Goal: Task Accomplishment & Management: Manage account settings

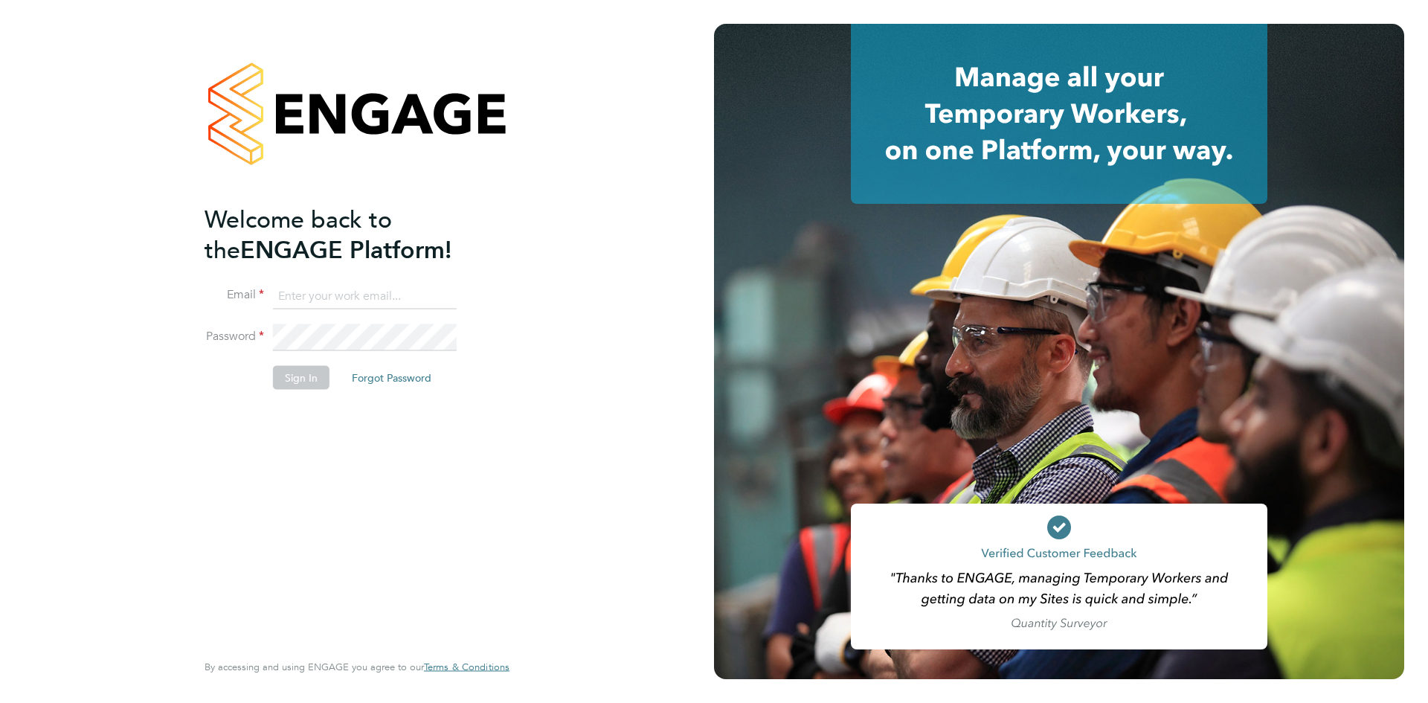
drag, startPoint x: 305, startPoint y: 304, endPoint x: 341, endPoint y: 318, distance: 38.8
click at [305, 304] on input at bounding box center [365, 296] width 184 height 27
type input "Rhiarna.Devares@bcuk.co.uk"
click at [309, 369] on button "Sign In" at bounding box center [301, 378] width 57 height 24
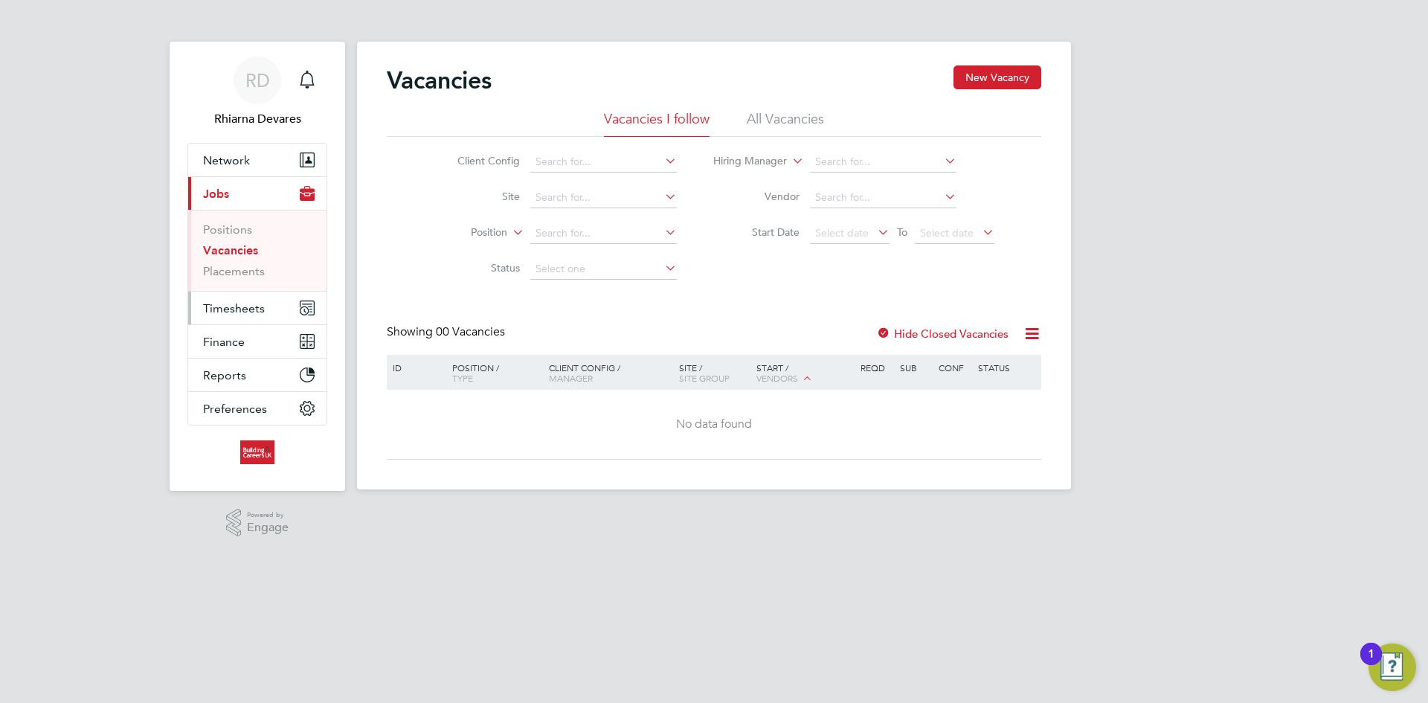
click at [226, 309] on span "Timesheets" at bounding box center [234, 308] width 62 height 14
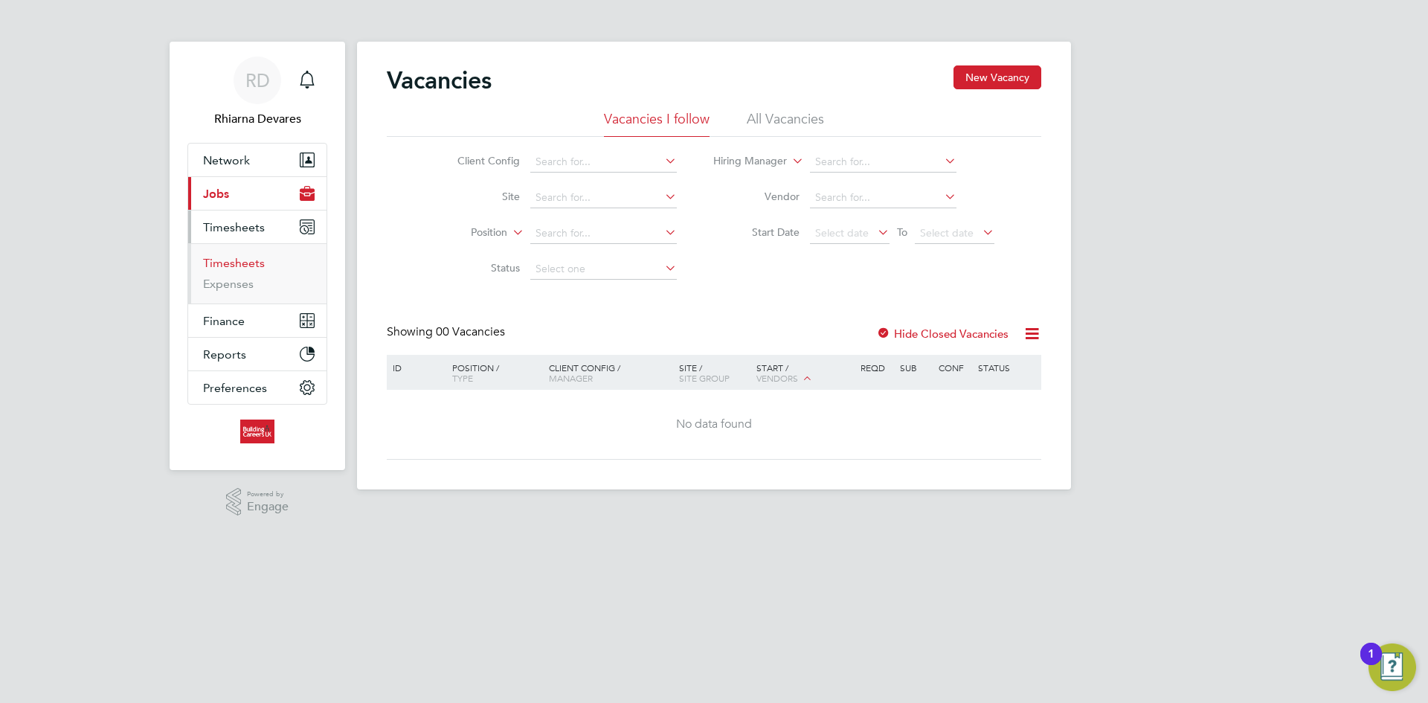
drag, startPoint x: 237, startPoint y: 263, endPoint x: 263, endPoint y: 263, distance: 26.8
click at [237, 263] on link "Timesheets" at bounding box center [234, 263] width 62 height 14
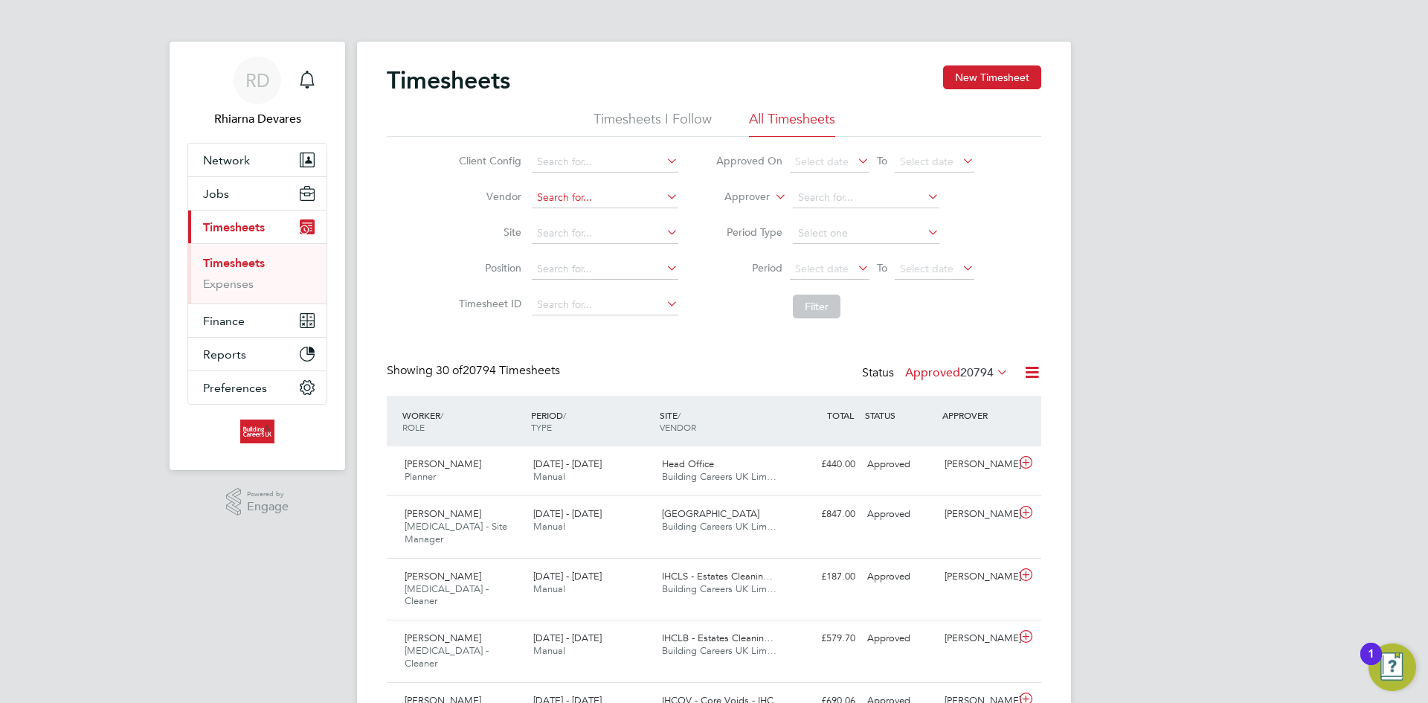
click at [561, 203] on input at bounding box center [605, 197] width 147 height 21
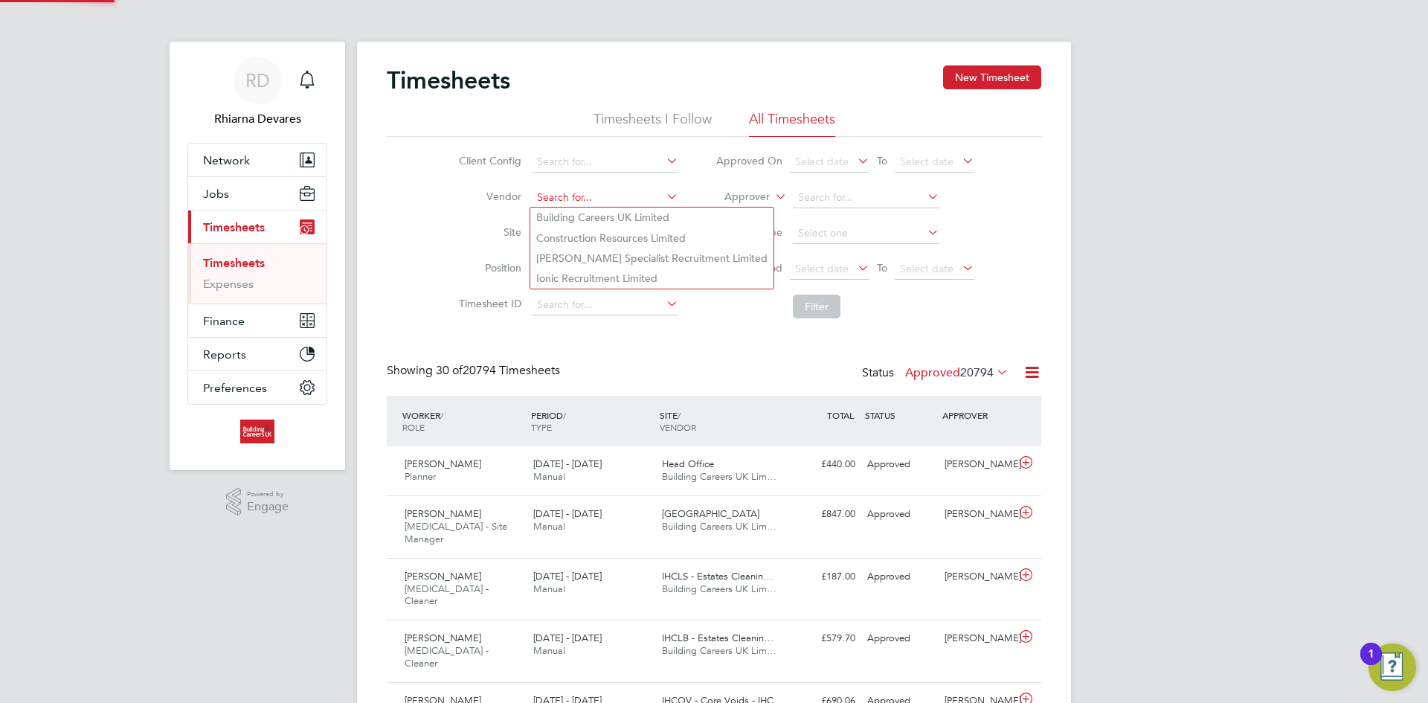
click at [565, 213] on li "Building Careers UK Limited" at bounding box center [651, 218] width 243 height 20
type input "Building Careers UK Limited"
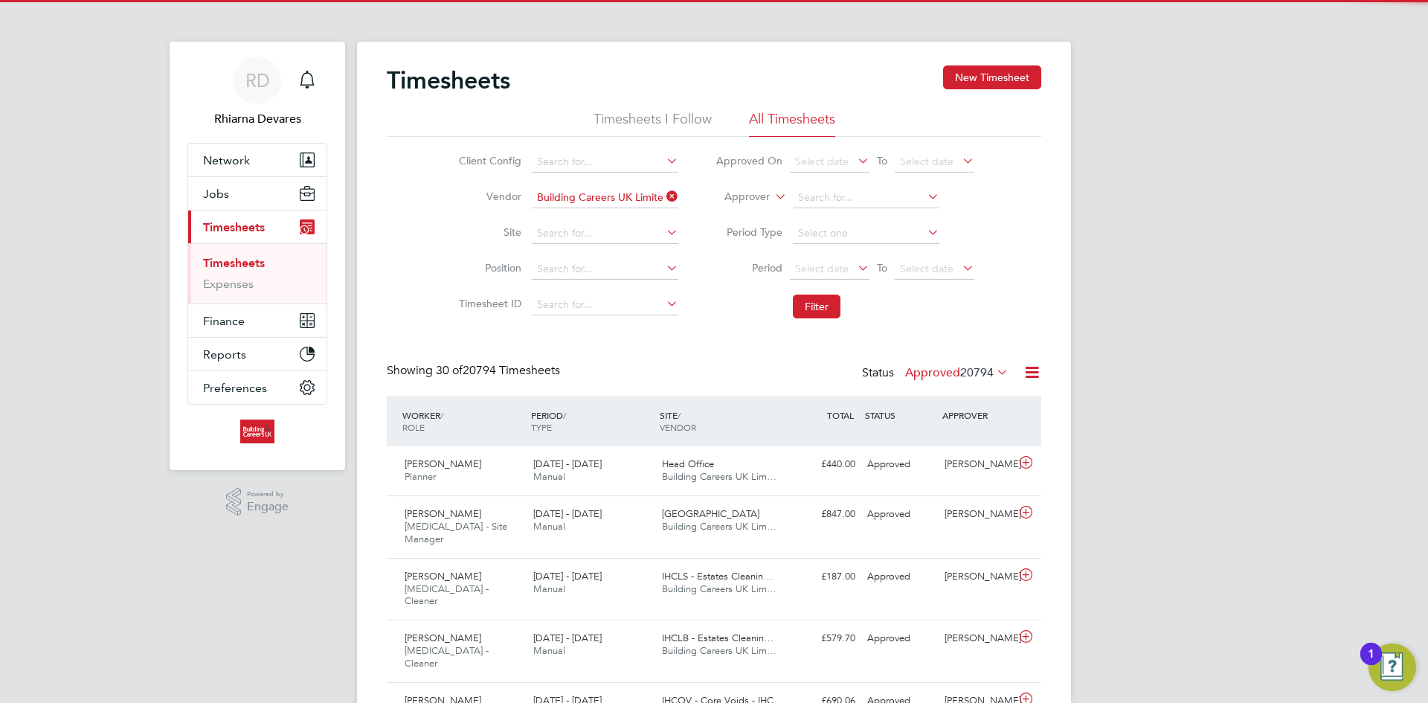
click at [772, 190] on icon at bounding box center [772, 192] width 0 height 13
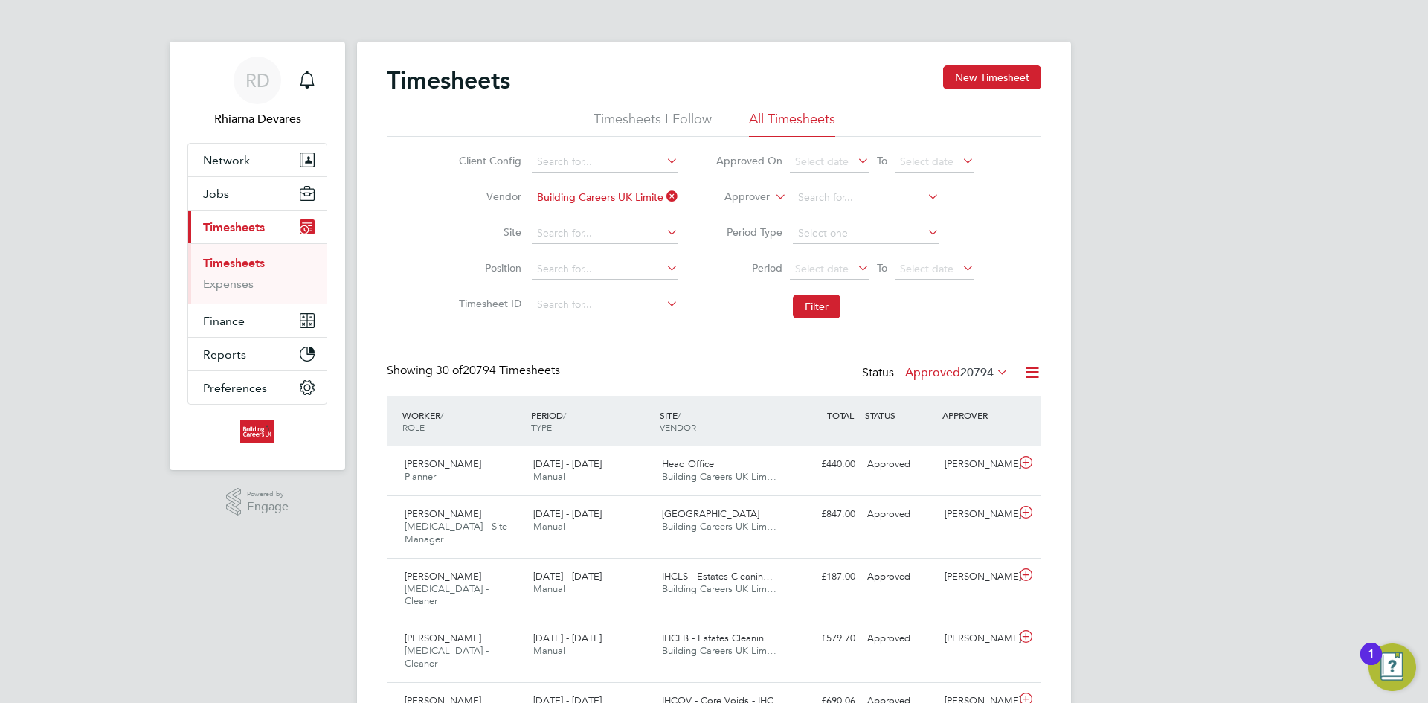
click at [748, 211] on li "Worker" at bounding box center [733, 214] width 74 height 19
click at [834, 270] on span "Select date" at bounding box center [822, 268] width 54 height 13
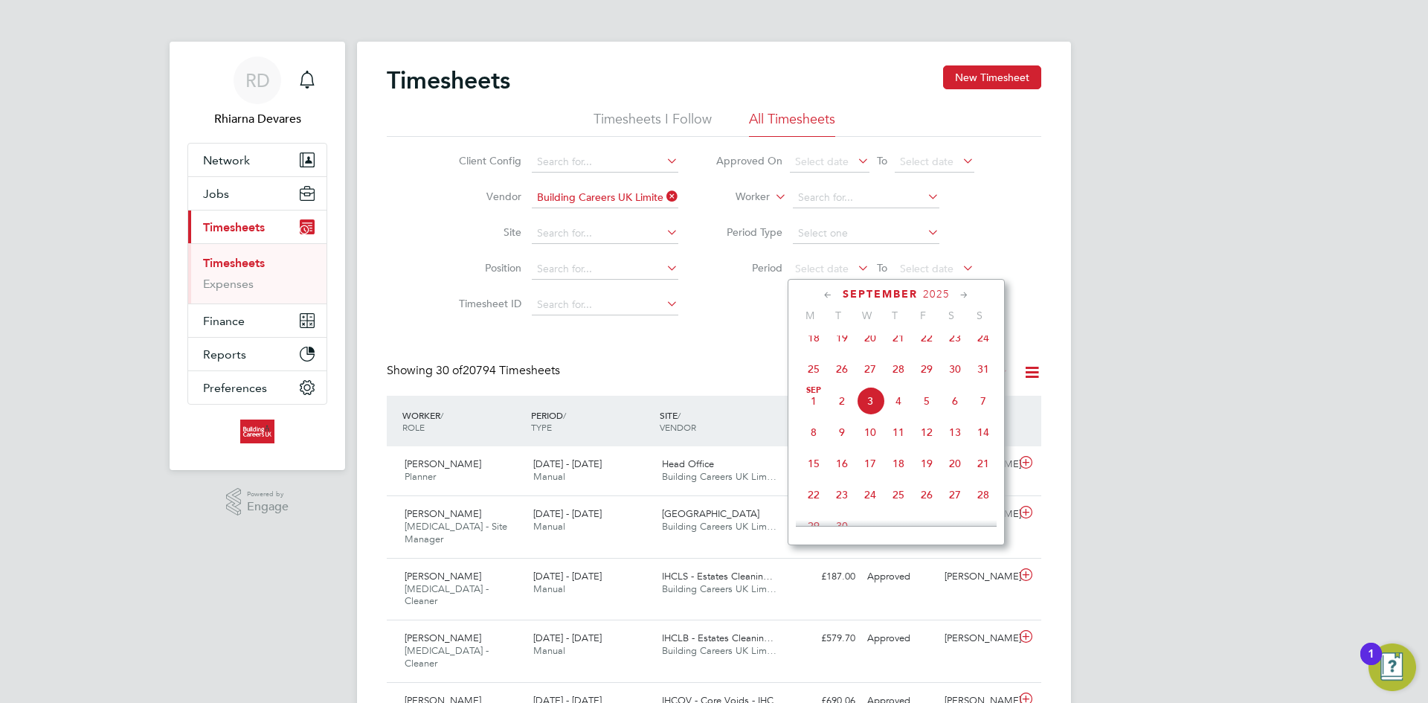
drag, startPoint x: 815, startPoint y: 375, endPoint x: 870, endPoint y: 360, distance: 57.7
click at [815, 375] on span "25" at bounding box center [814, 369] width 28 height 28
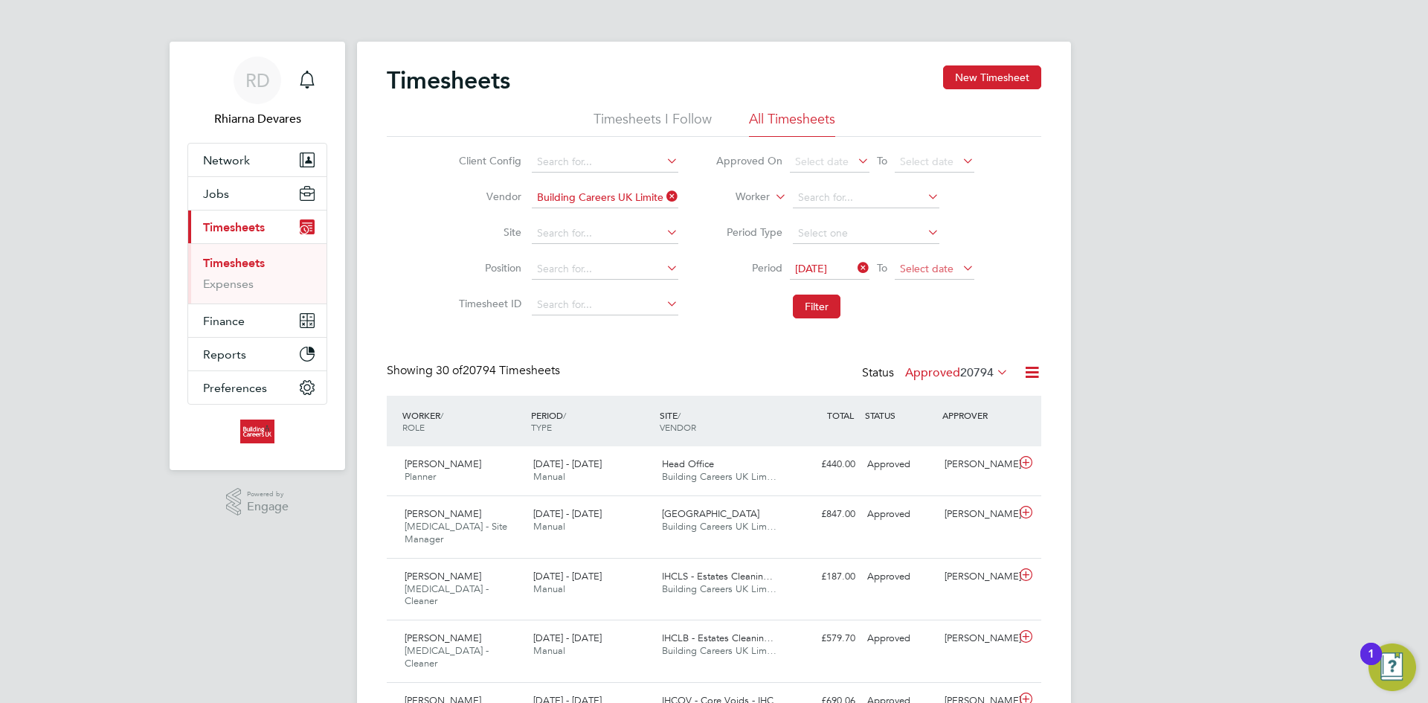
click at [938, 268] on span "Select date" at bounding box center [927, 268] width 54 height 13
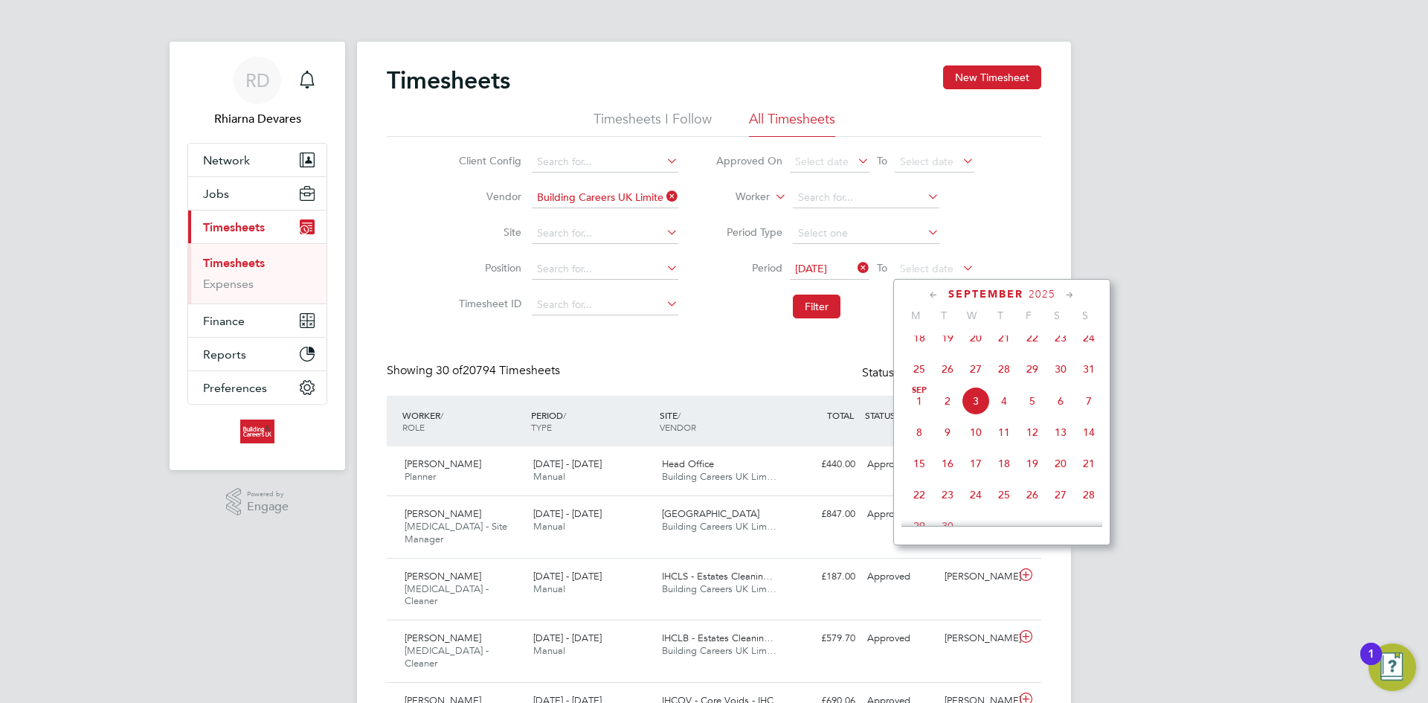
click at [1088, 373] on span "31" at bounding box center [1089, 369] width 28 height 28
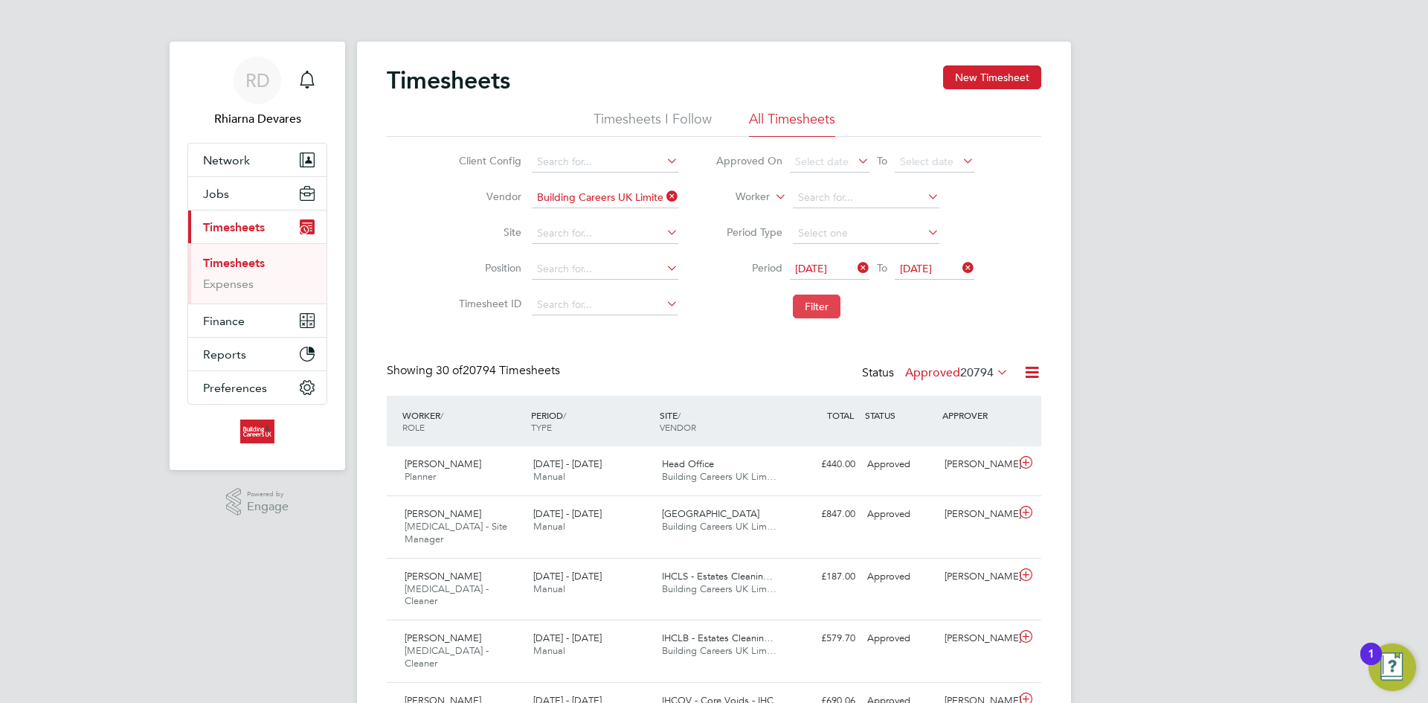
click at [825, 301] on button "Filter" at bounding box center [817, 307] width 48 height 24
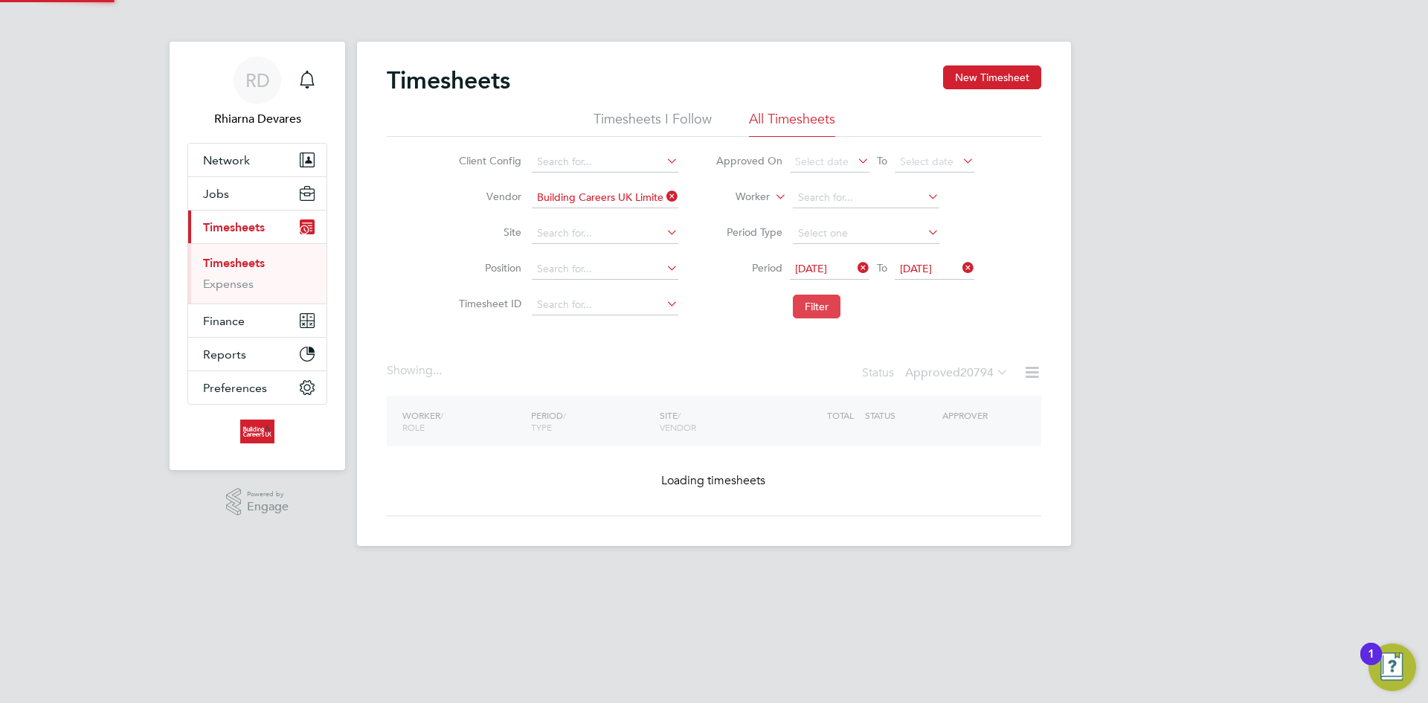
click at [825, 301] on button "Filter" at bounding box center [817, 307] width 48 height 24
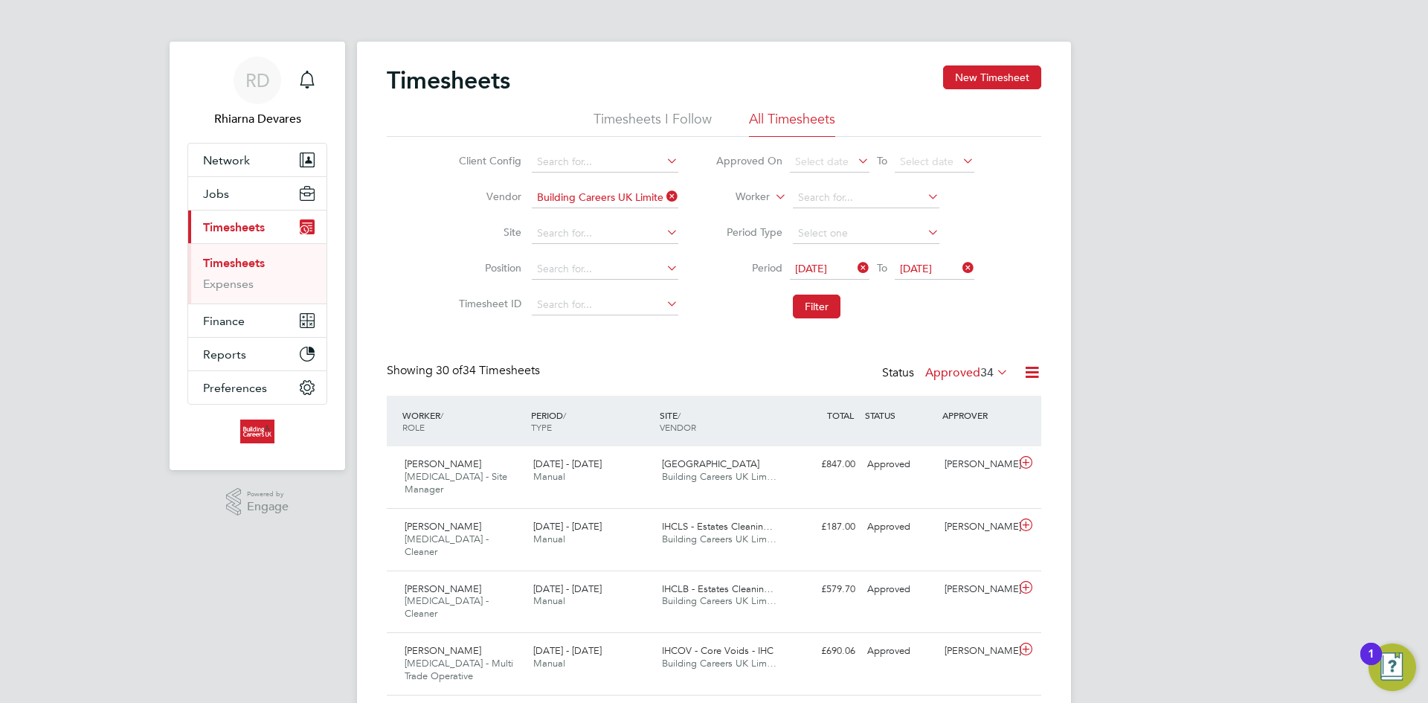
click at [1035, 371] on icon at bounding box center [1032, 372] width 19 height 19
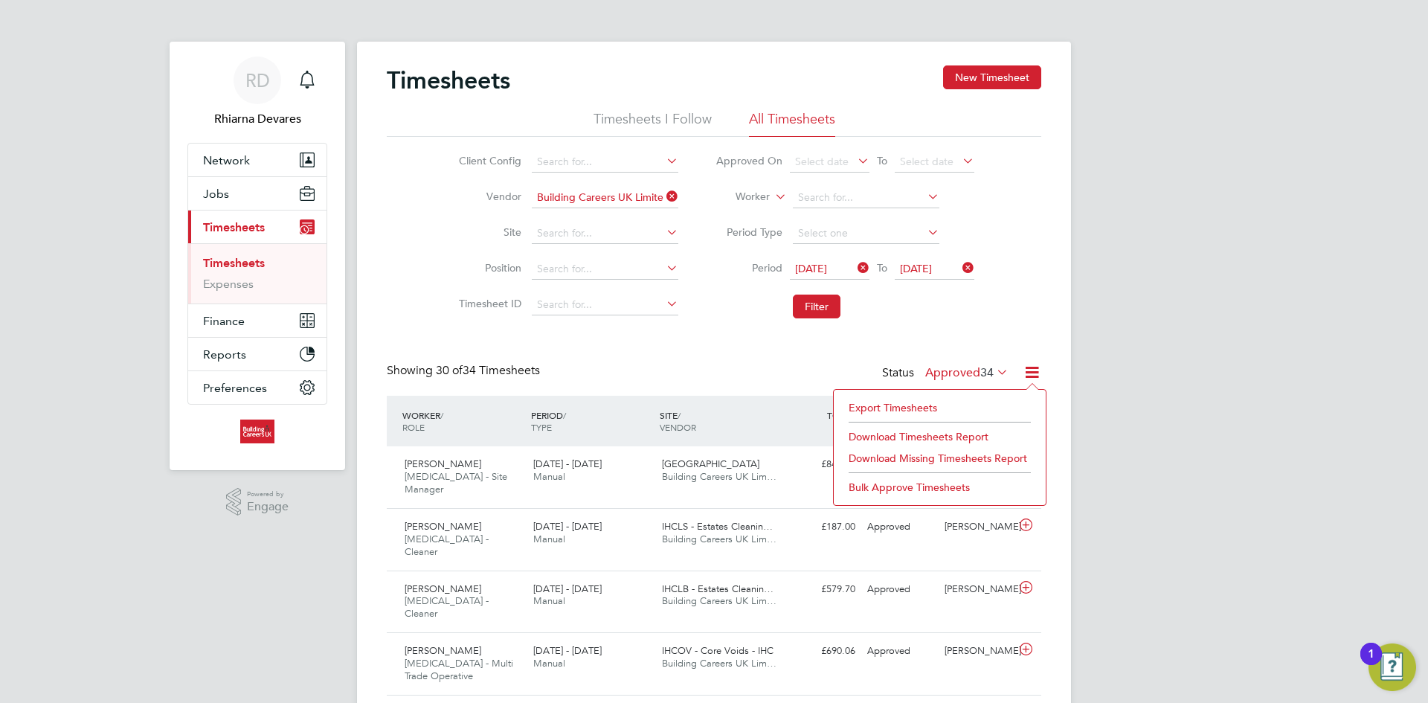
click at [954, 373] on label "Approved 34" at bounding box center [966, 372] width 83 height 15
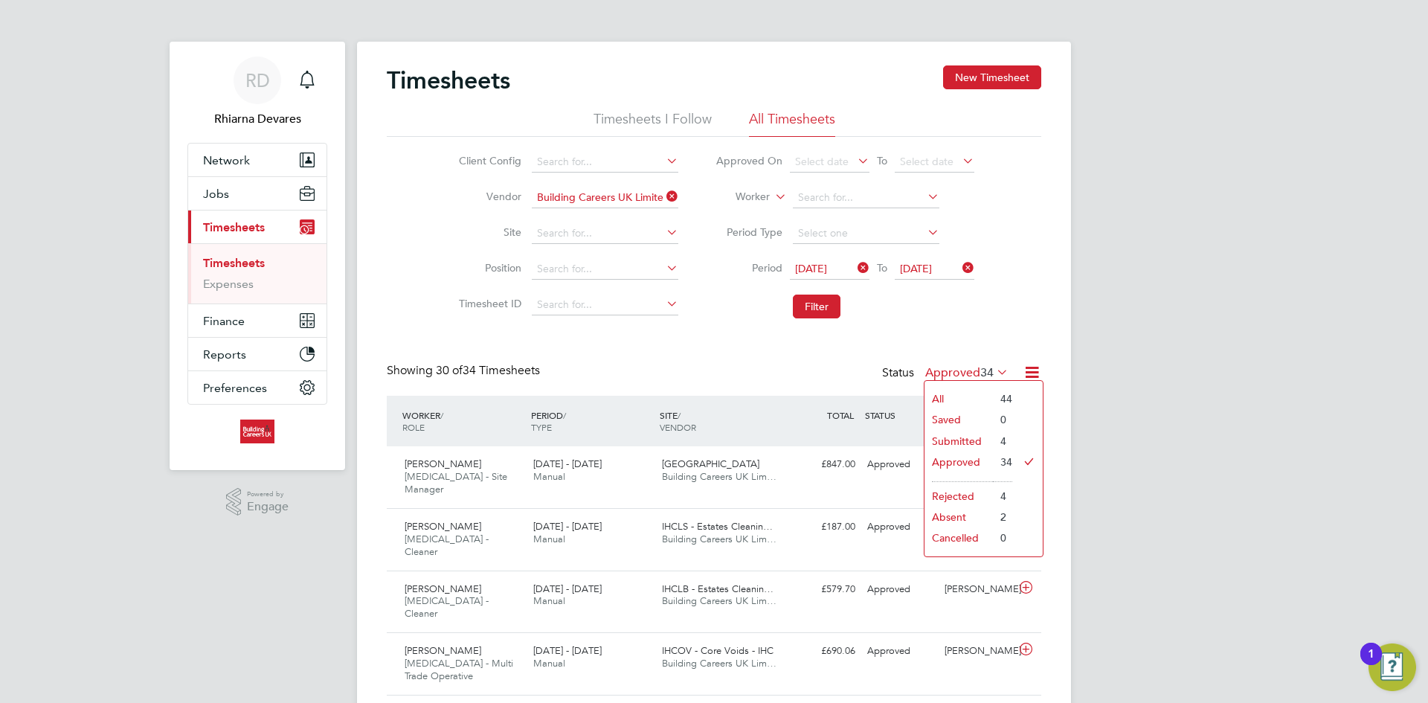
click at [964, 434] on li "Submitted" at bounding box center [959, 441] width 68 height 21
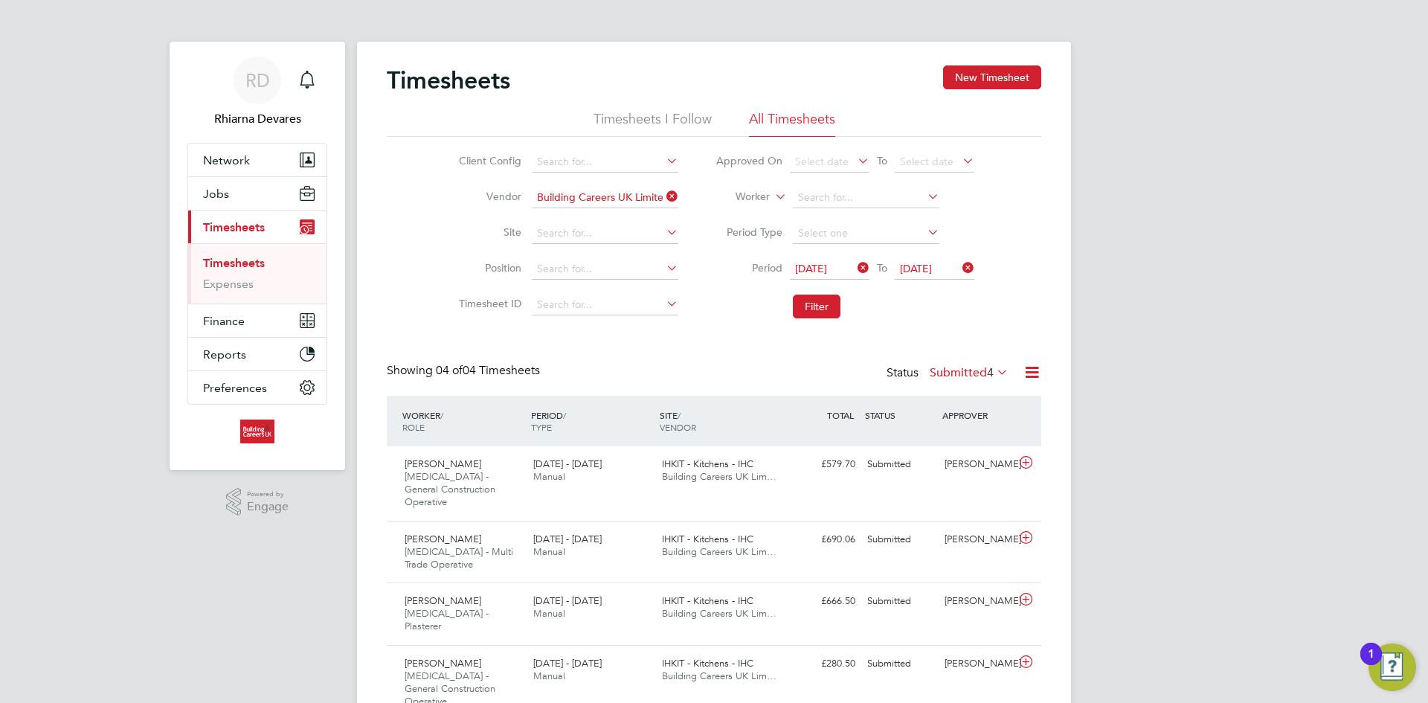
click at [955, 367] on label "Submitted 4" at bounding box center [969, 372] width 79 height 15
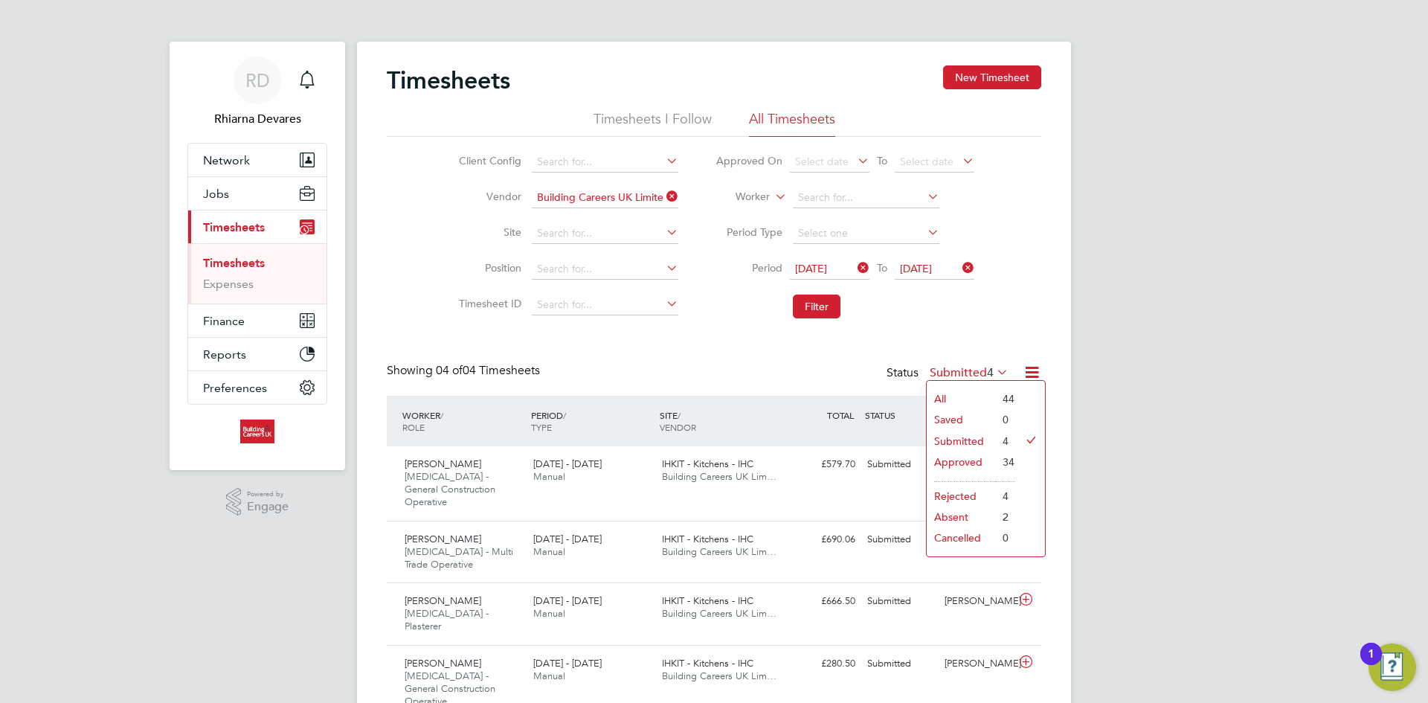
click at [969, 462] on li "Approved" at bounding box center [961, 462] width 68 height 21
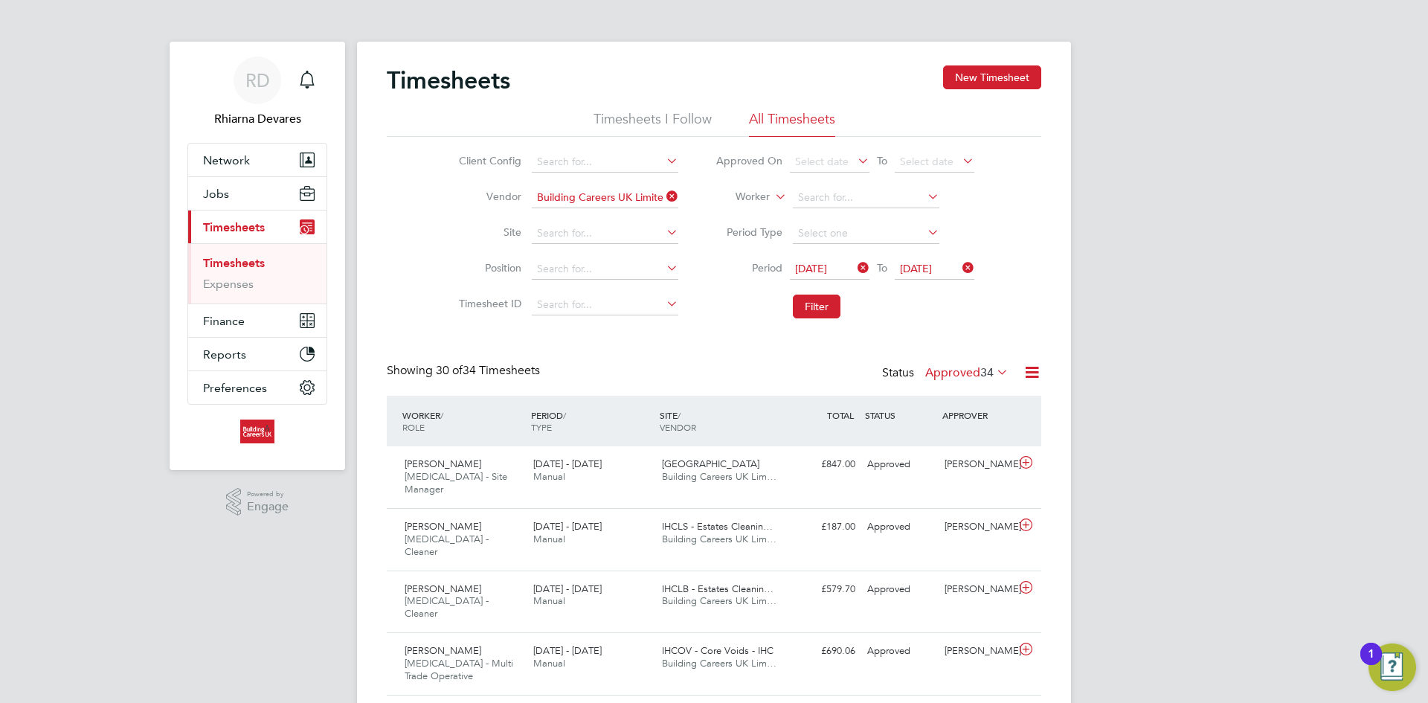
click at [1031, 367] on icon at bounding box center [1032, 372] width 19 height 19
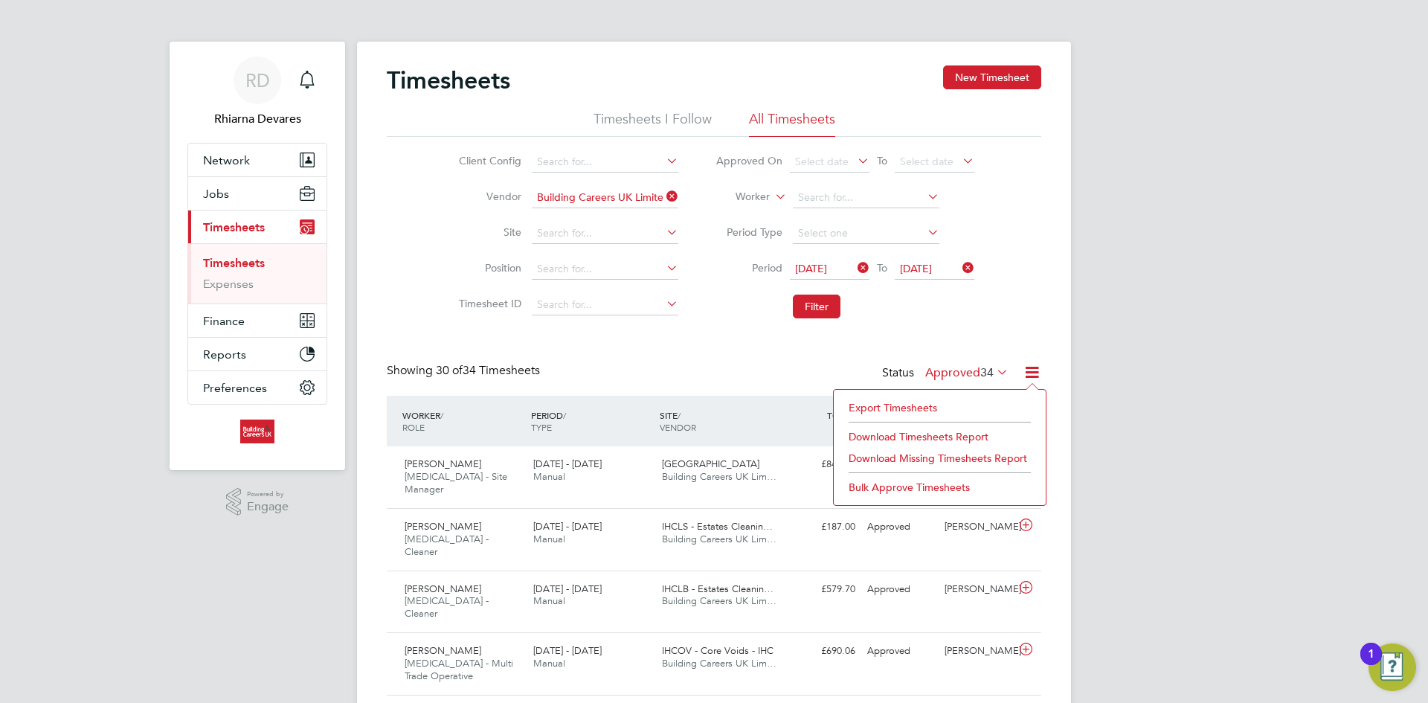
click at [897, 408] on li "Export Timesheets" at bounding box center [939, 407] width 197 height 21
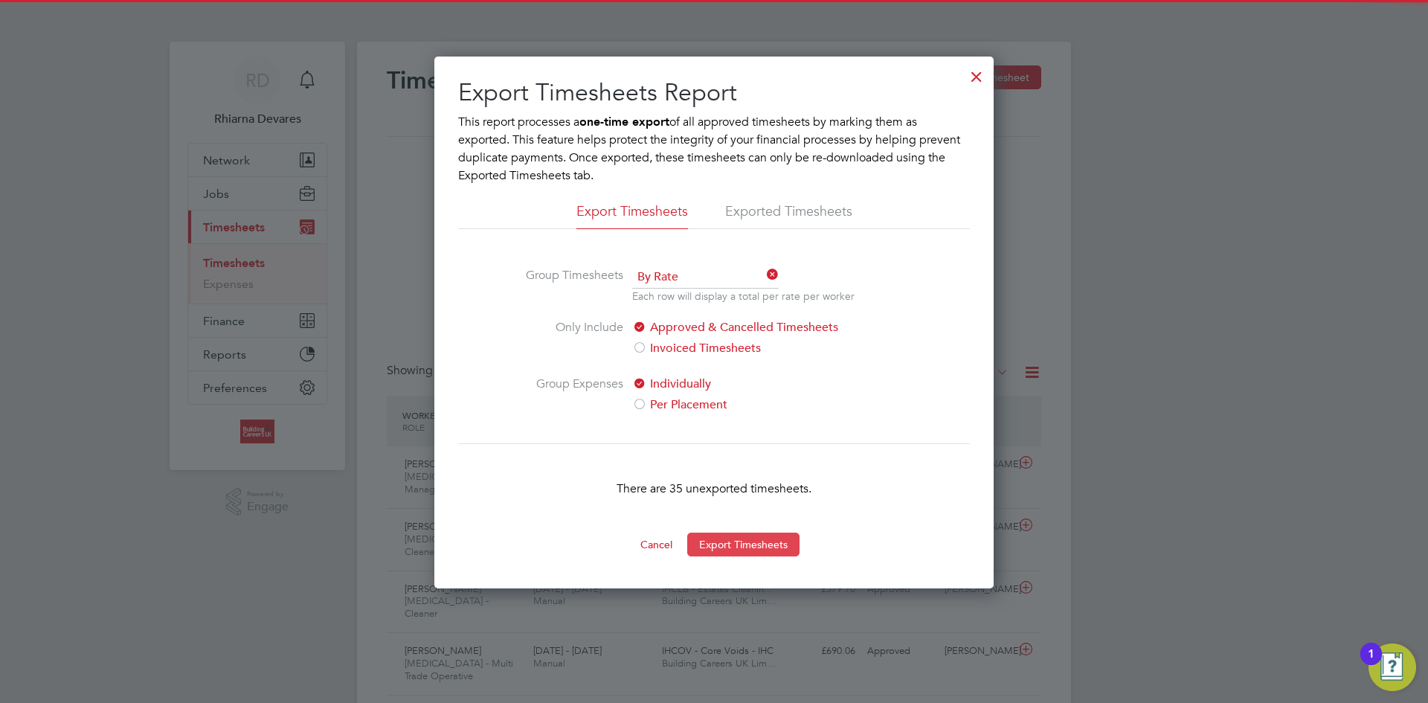
click at [739, 546] on button "Export Timesheets" at bounding box center [743, 545] width 112 height 24
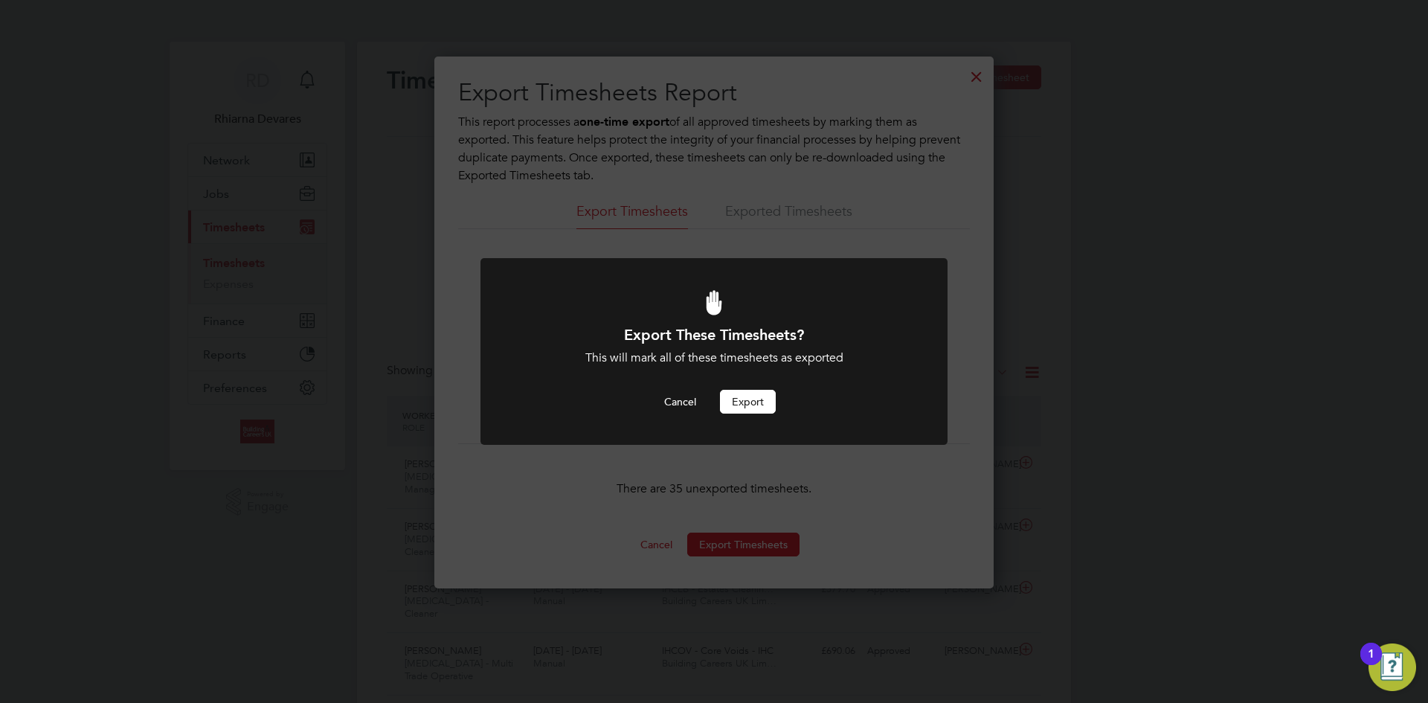
drag, startPoint x: 748, startPoint y: 392, endPoint x: 760, endPoint y: 404, distance: 16.3
click at [748, 392] on button "Export" at bounding box center [748, 402] width 56 height 24
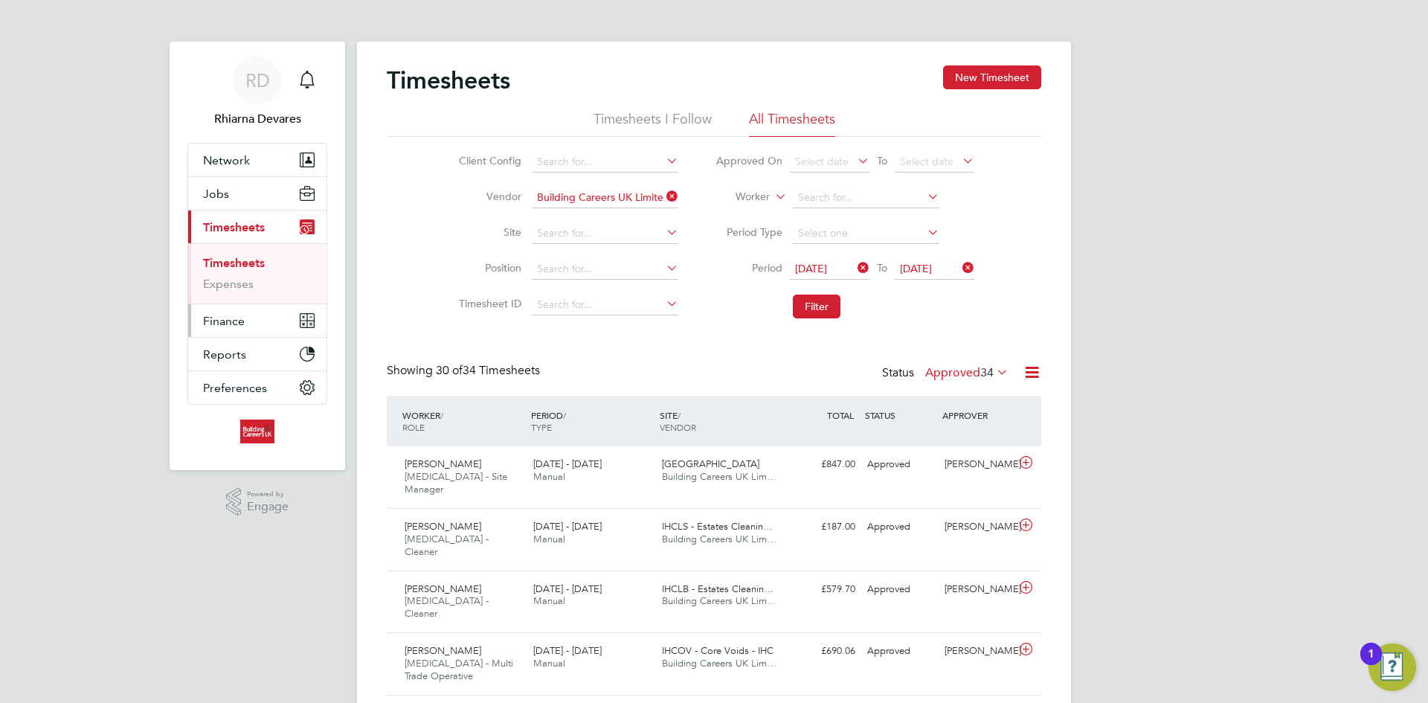
click at [231, 322] on span "Finance" at bounding box center [224, 321] width 42 height 14
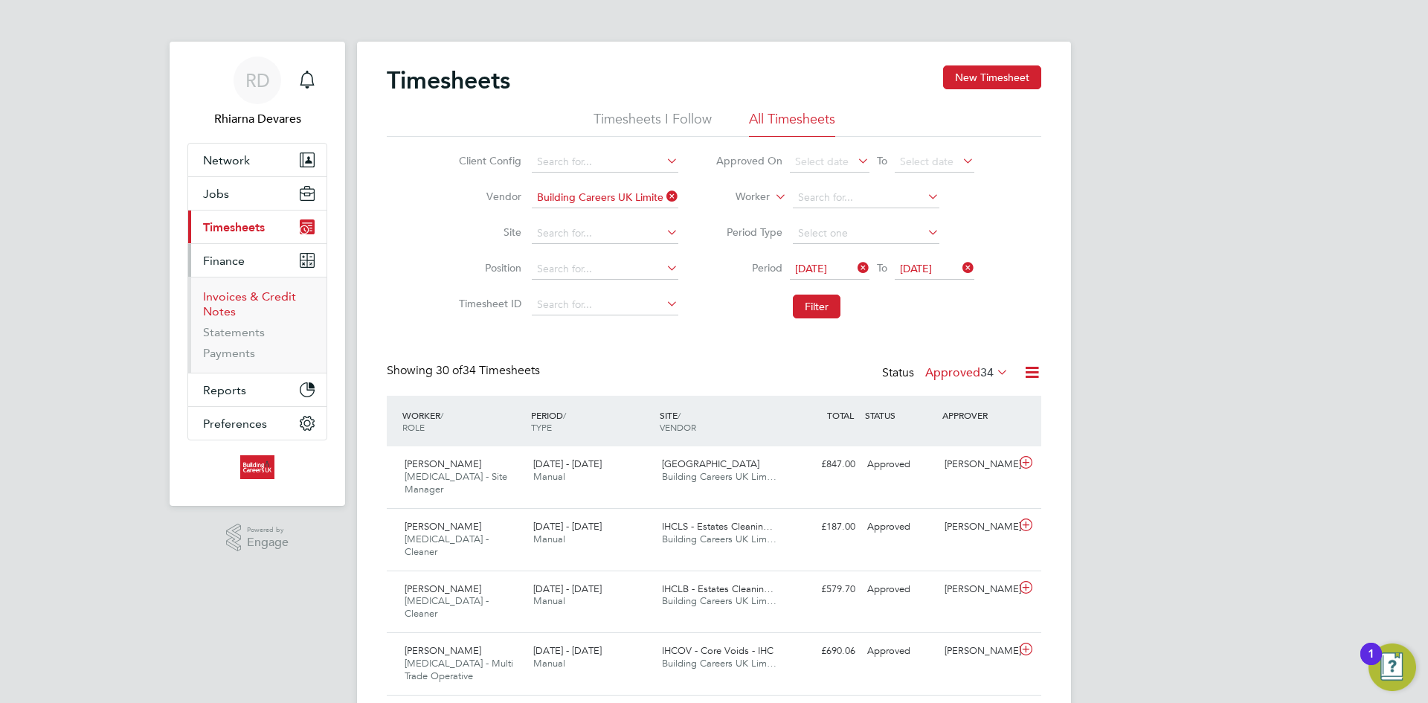
click at [243, 293] on link "Invoices & Credit Notes" at bounding box center [249, 303] width 93 height 29
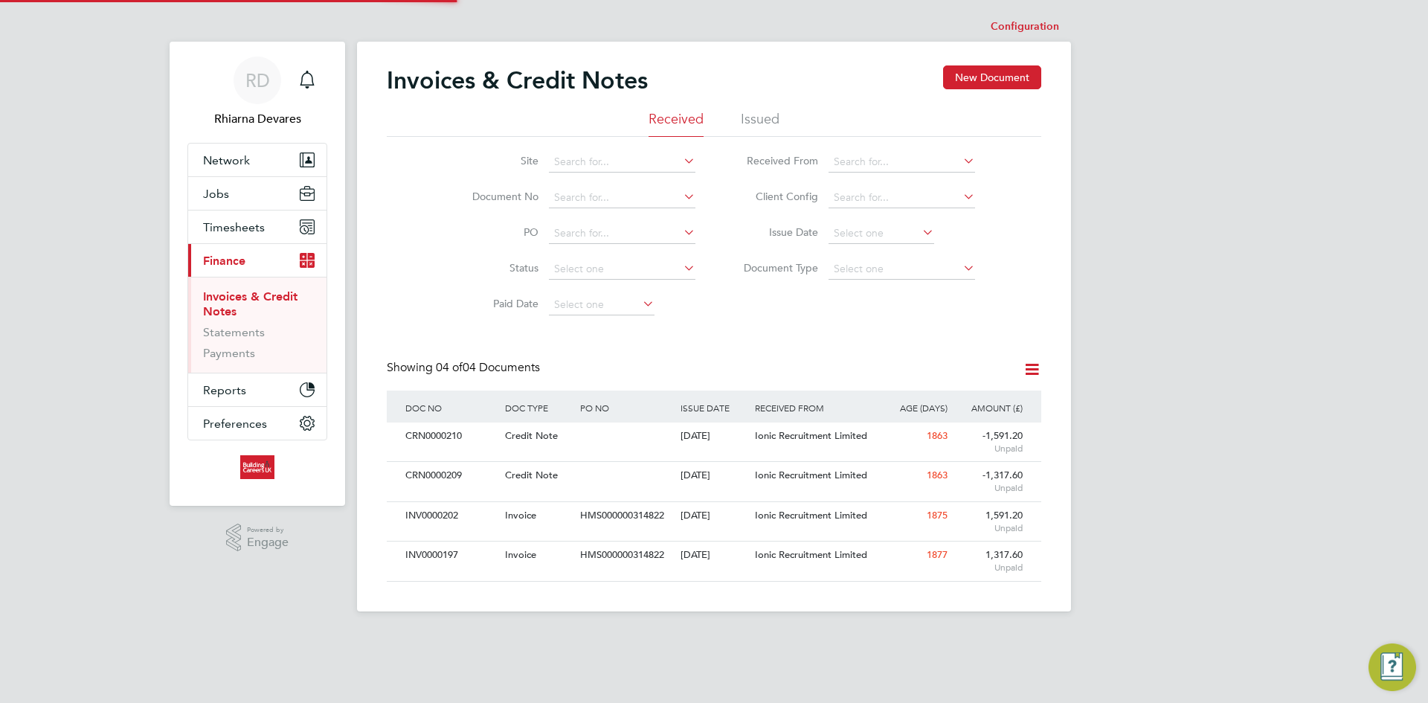
scroll to position [28, 101]
click at [750, 114] on li "Issued" at bounding box center [760, 123] width 39 height 27
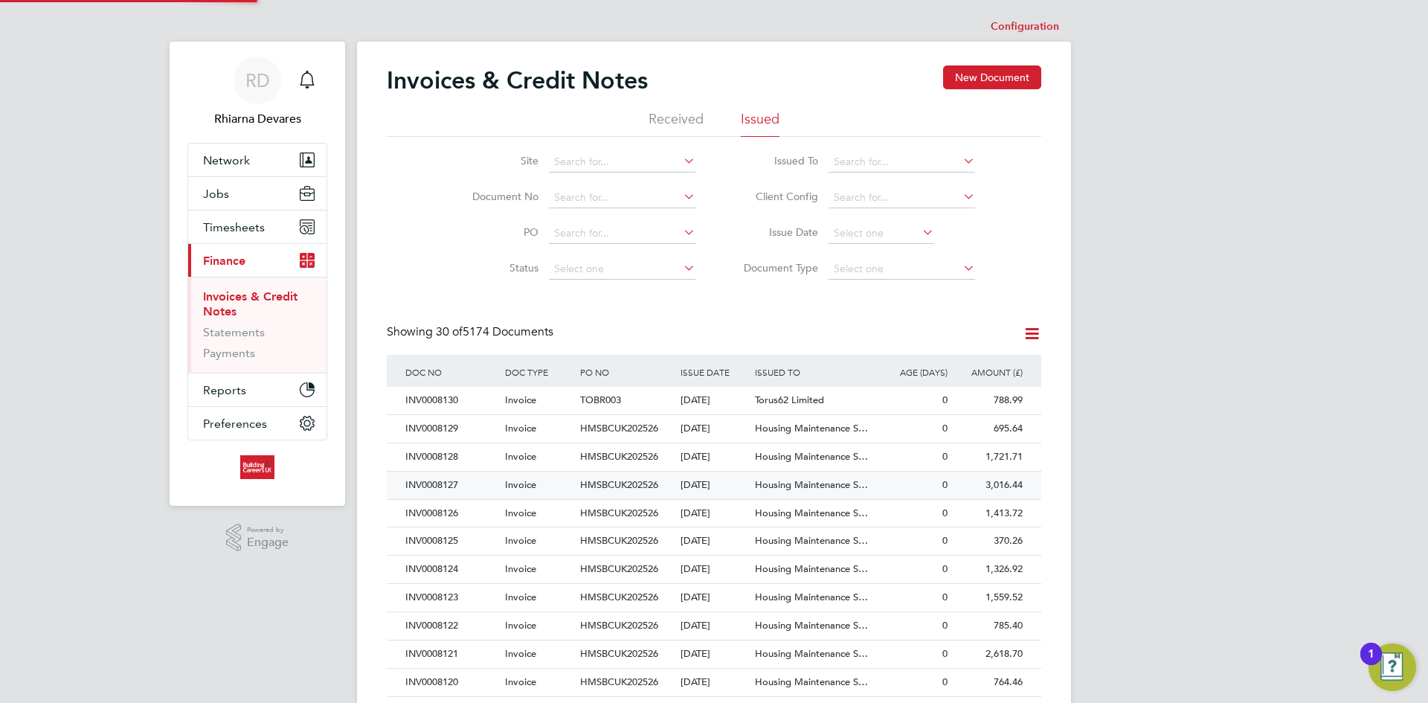
scroll to position [28, 101]
